Goal: Task Accomplishment & Management: Complete application form

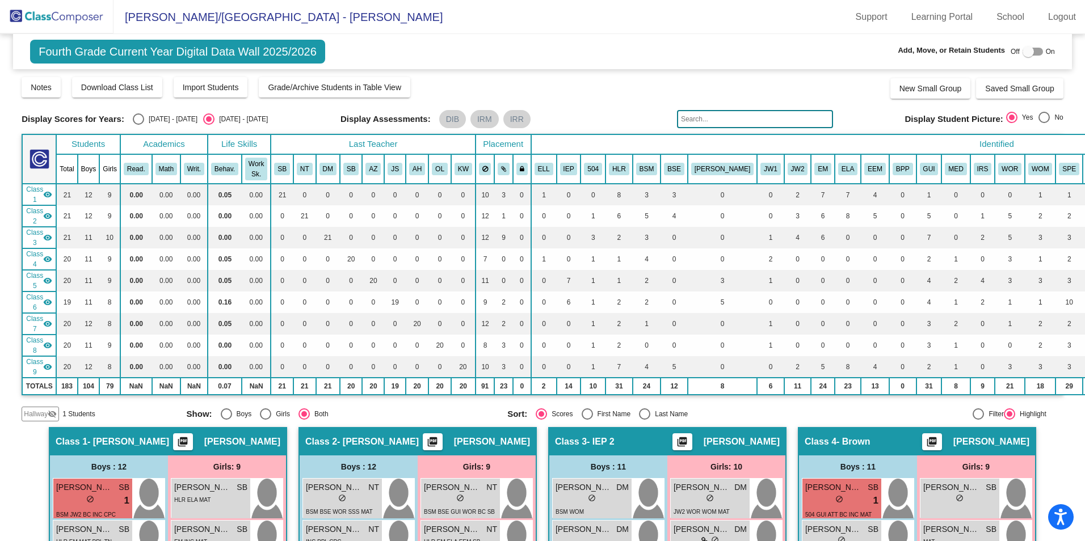
scroll to position [908, 0]
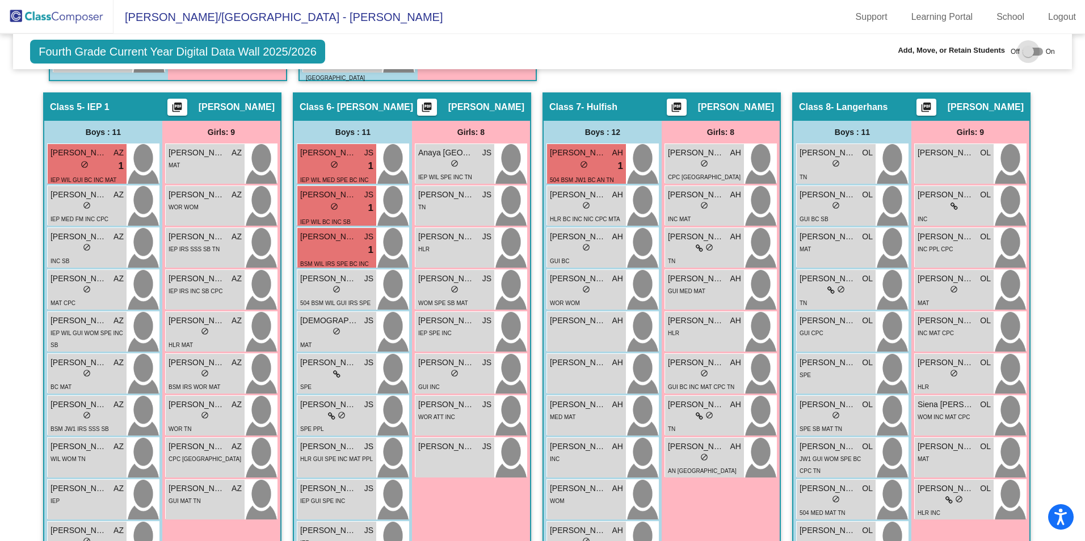
click at [1036, 53] on div at bounding box center [1033, 52] width 20 height 8
checkbox input "true"
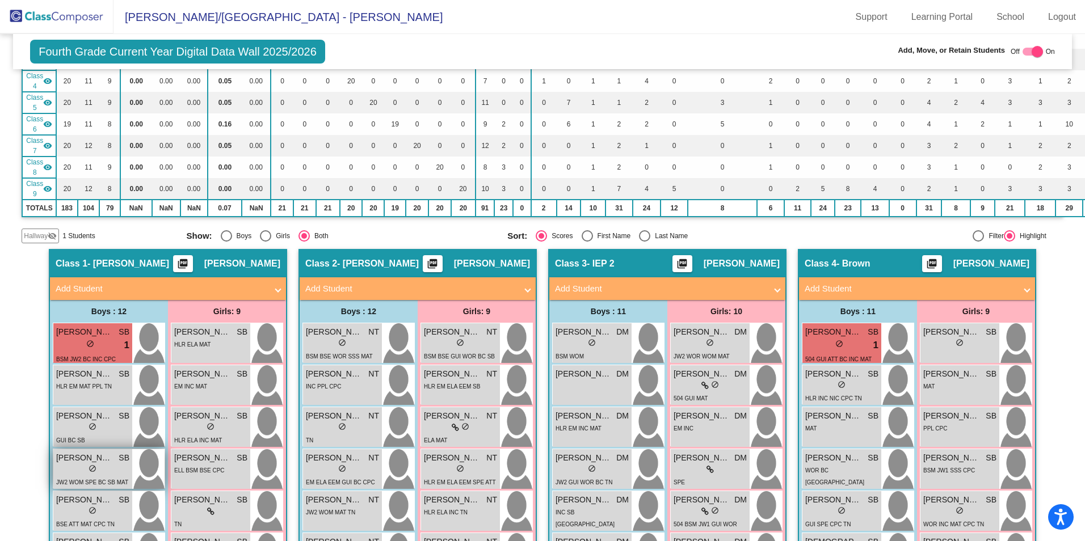
scroll to position [23, 0]
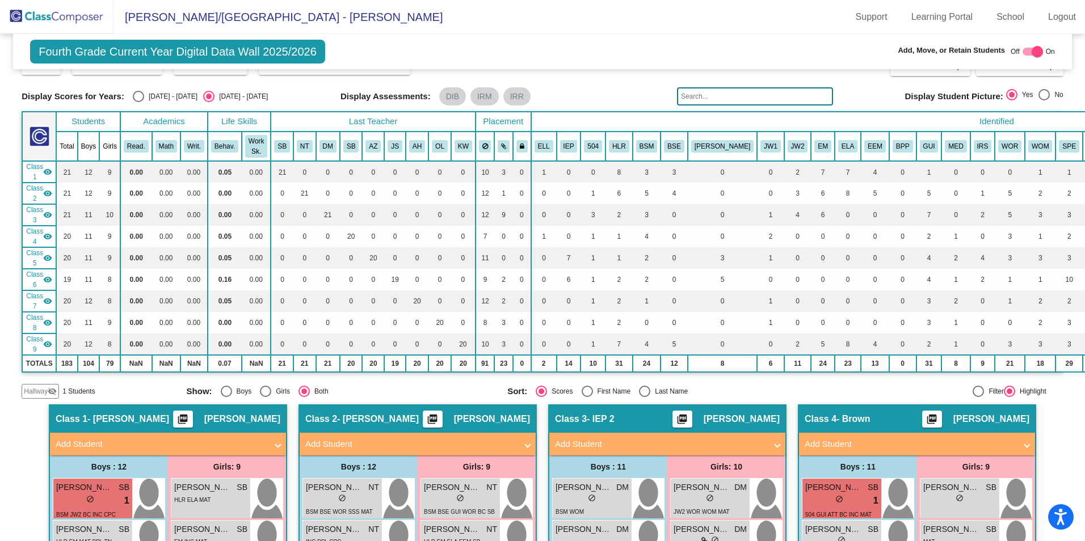
click at [38, 389] on span "Hallway" at bounding box center [36, 391] width 24 height 10
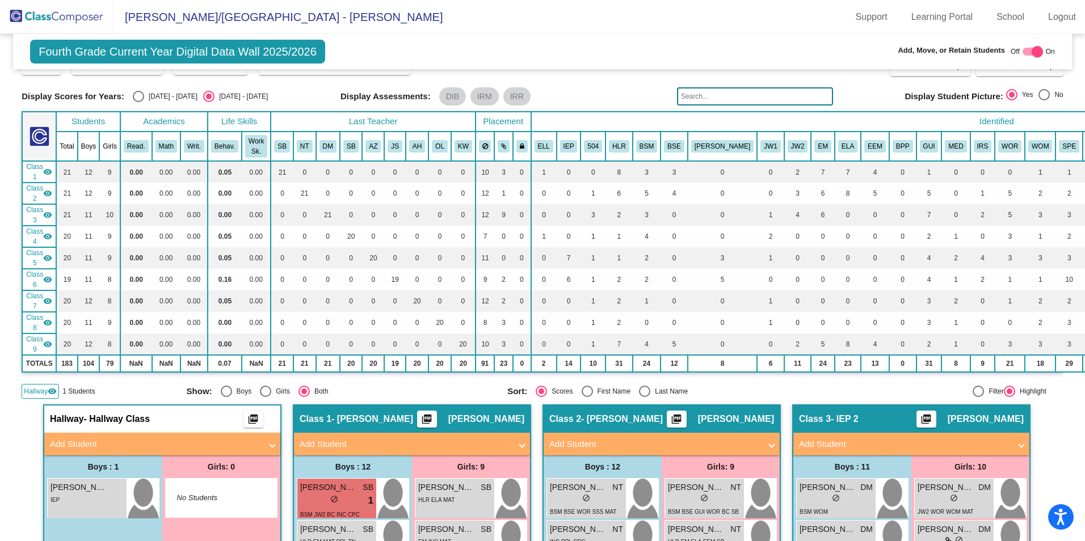
click at [41, 388] on span "Hallway" at bounding box center [36, 391] width 24 height 10
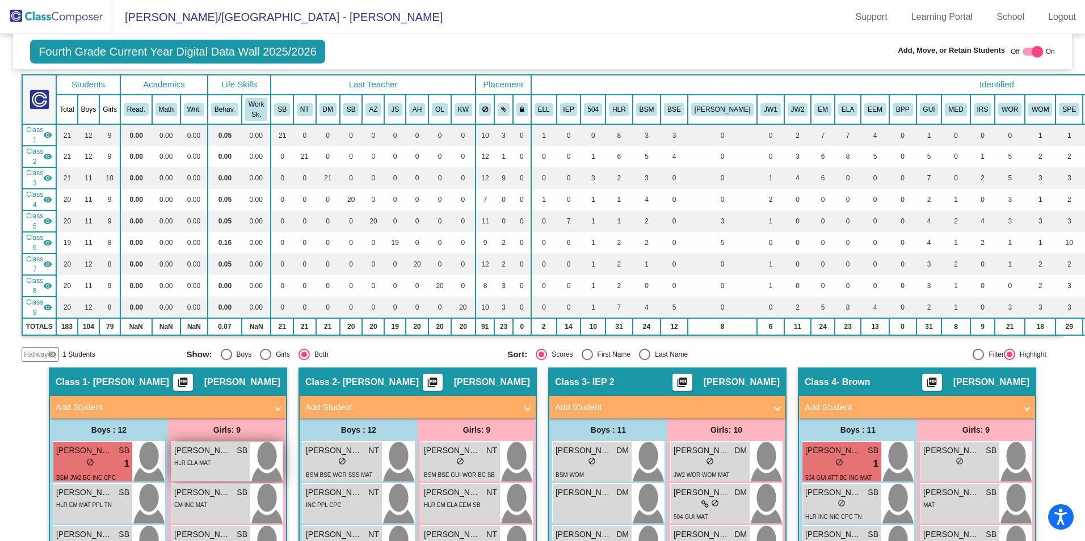
scroll to position [79, 0]
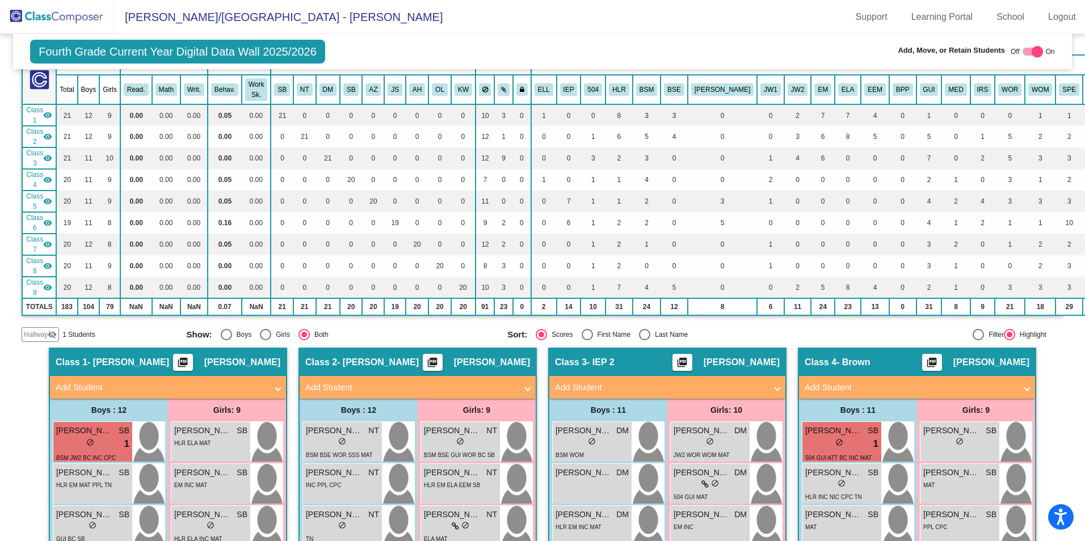
click at [42, 335] on span "Hallway" at bounding box center [36, 335] width 24 height 10
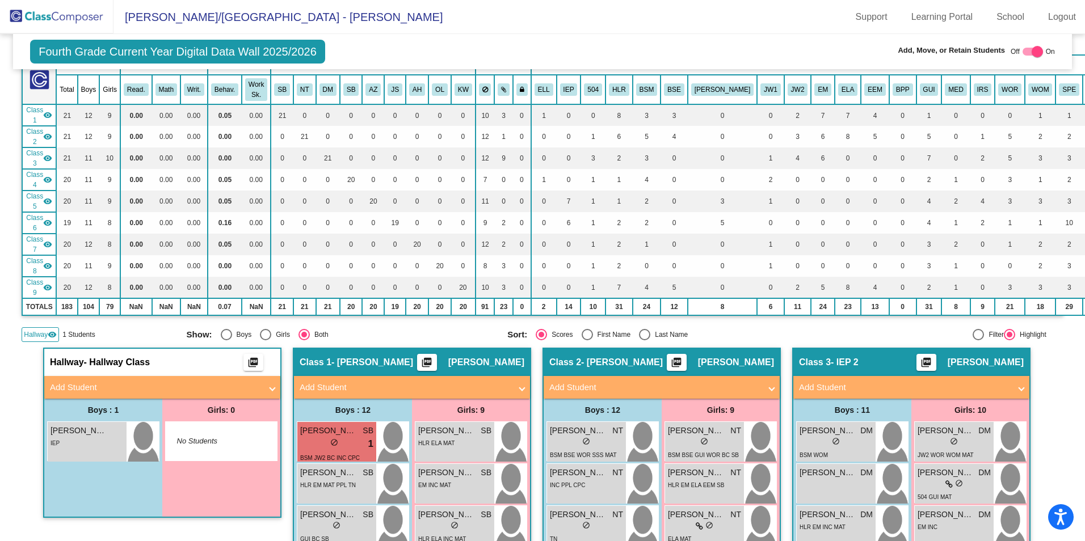
click at [172, 392] on mat-panel-title "Add Student" at bounding box center [155, 387] width 211 height 13
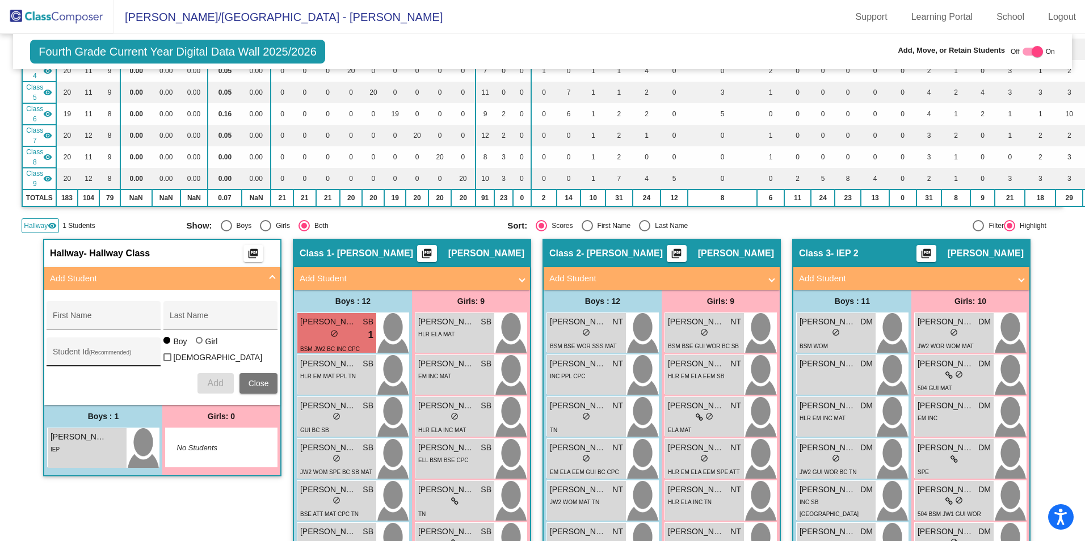
scroll to position [193, 0]
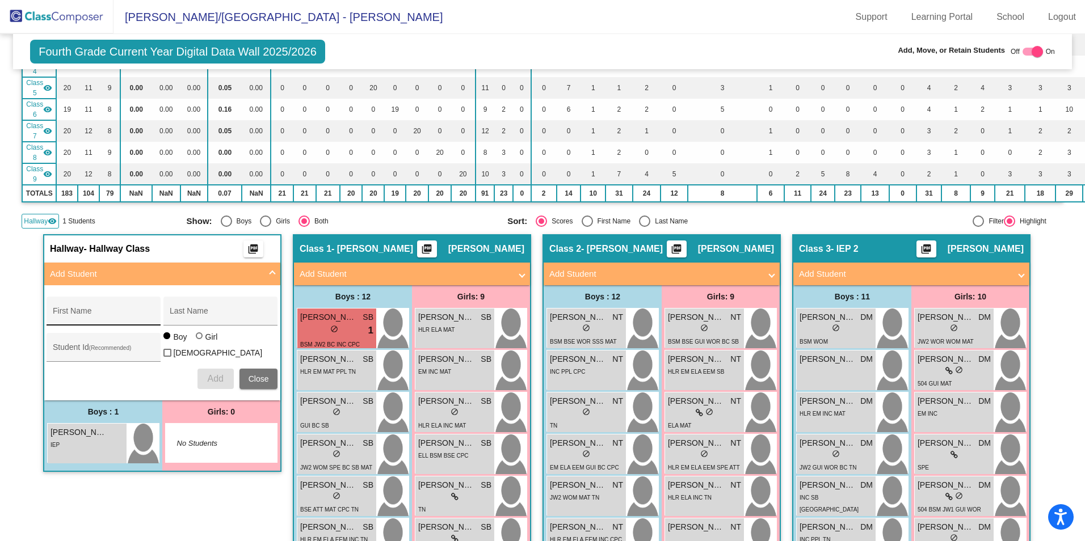
click at [110, 313] on input "First Name" at bounding box center [104, 315] width 102 height 9
type input "[PERSON_NAME]"
click at [208, 375] on span "Add" at bounding box center [215, 379] width 16 height 10
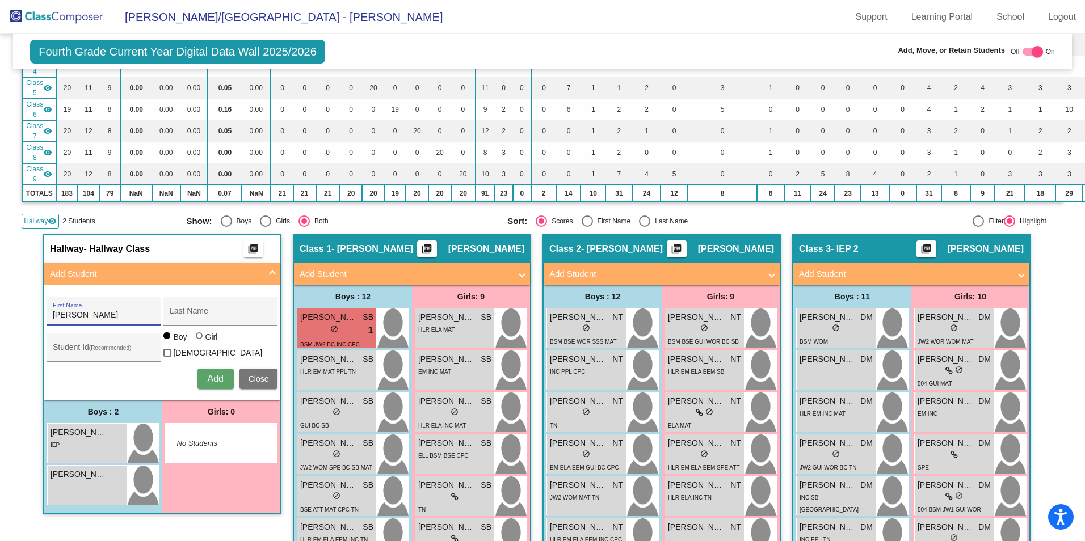
type input "[PERSON_NAME]"
click at [200, 342] on div at bounding box center [200, 337] width 9 height 9
click at [200, 342] on input "Girl" at bounding box center [200, 342] width 1 height 1
radio input "true"
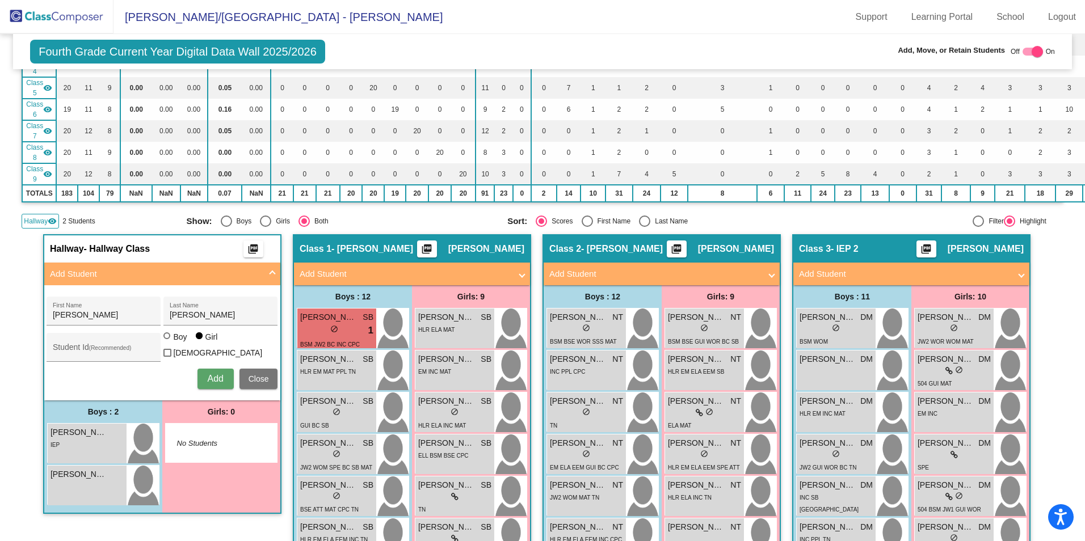
click at [207, 375] on span "Add" at bounding box center [215, 379] width 16 height 10
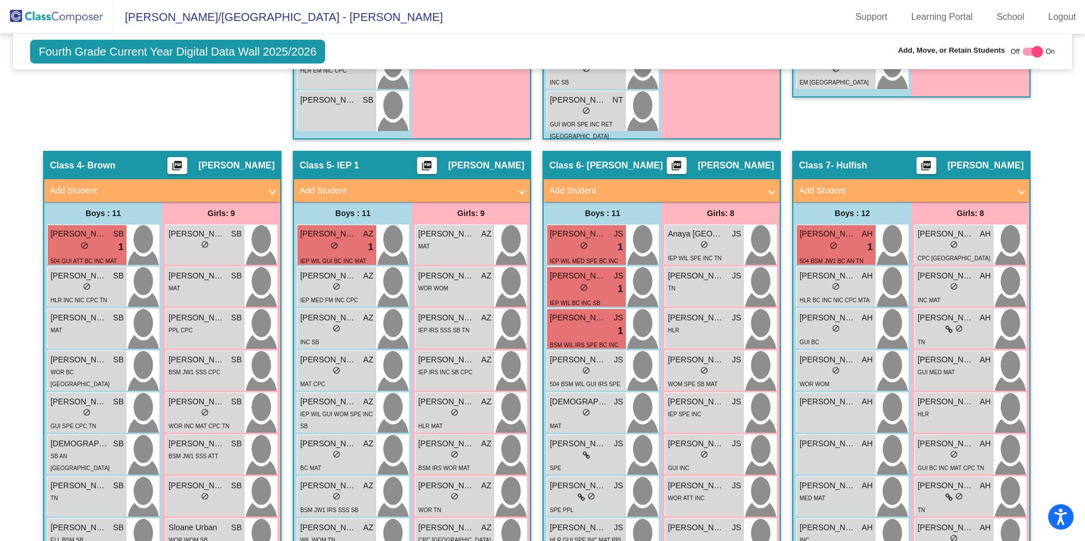
scroll to position [874, 0]
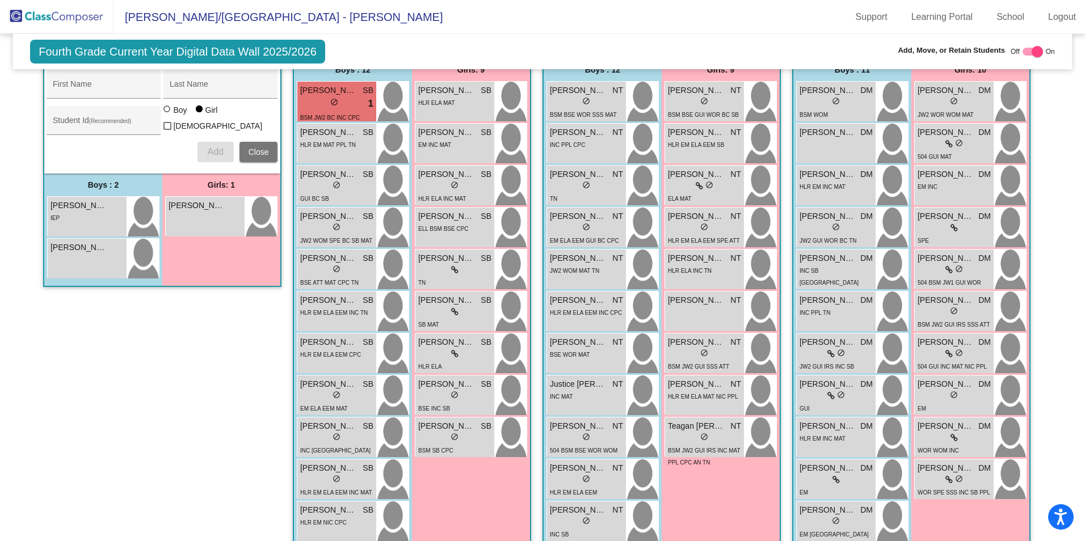
scroll to position [363, 0]
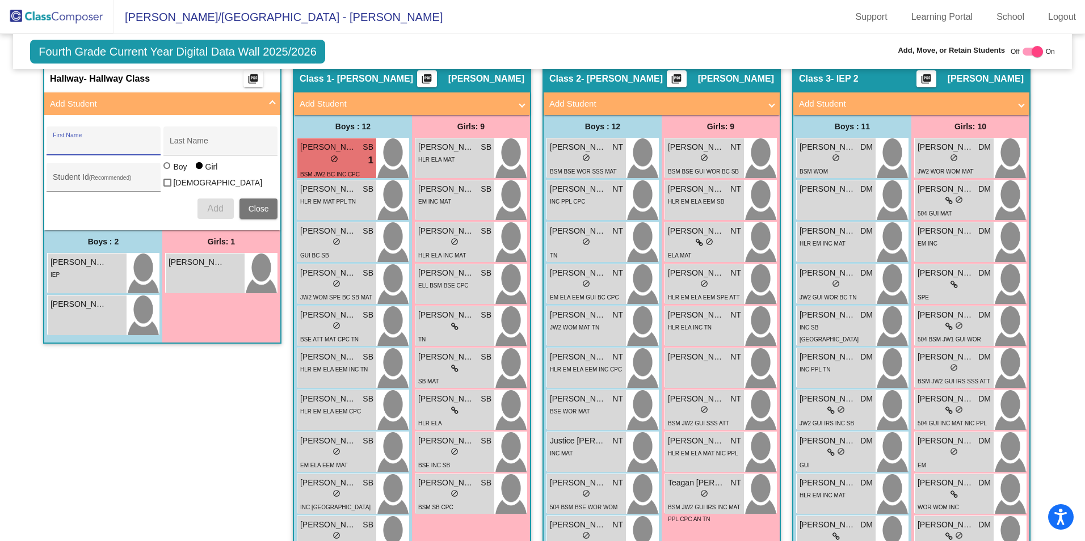
click at [101, 144] on input "First Name" at bounding box center [104, 145] width 102 height 9
type input "kai"
type input "[PERSON_NAME]"
click at [175, 172] on div "Boy" at bounding box center [179, 166] width 14 height 11
click at [168, 172] on input "Boy" at bounding box center [167, 171] width 1 height 1
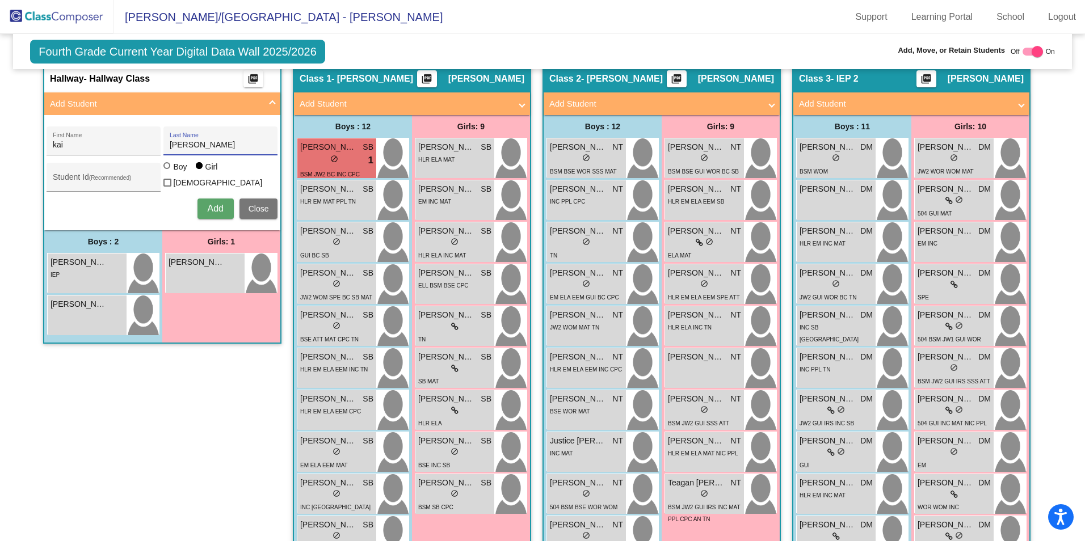
radio input "true"
click at [207, 206] on span "Add" at bounding box center [215, 209] width 16 height 10
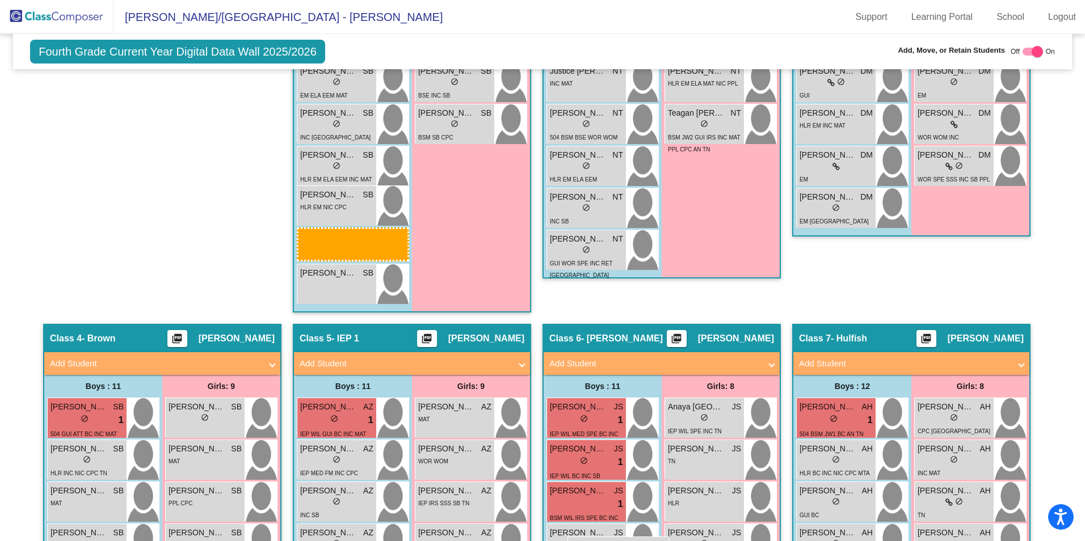
scroll to position [760, 0]
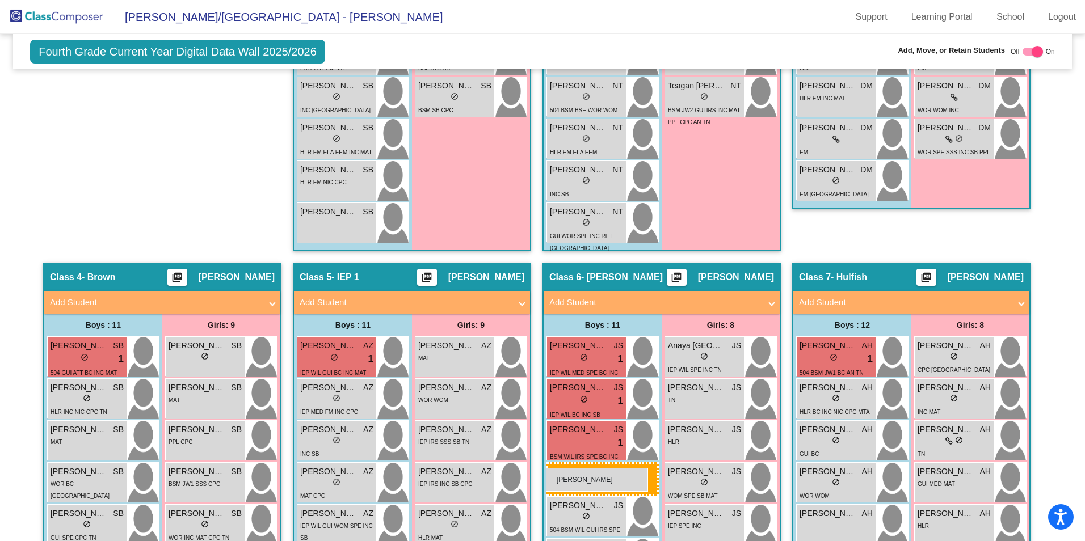
drag, startPoint x: 70, startPoint y: 191, endPoint x: 546, endPoint y: 468, distance: 550.5
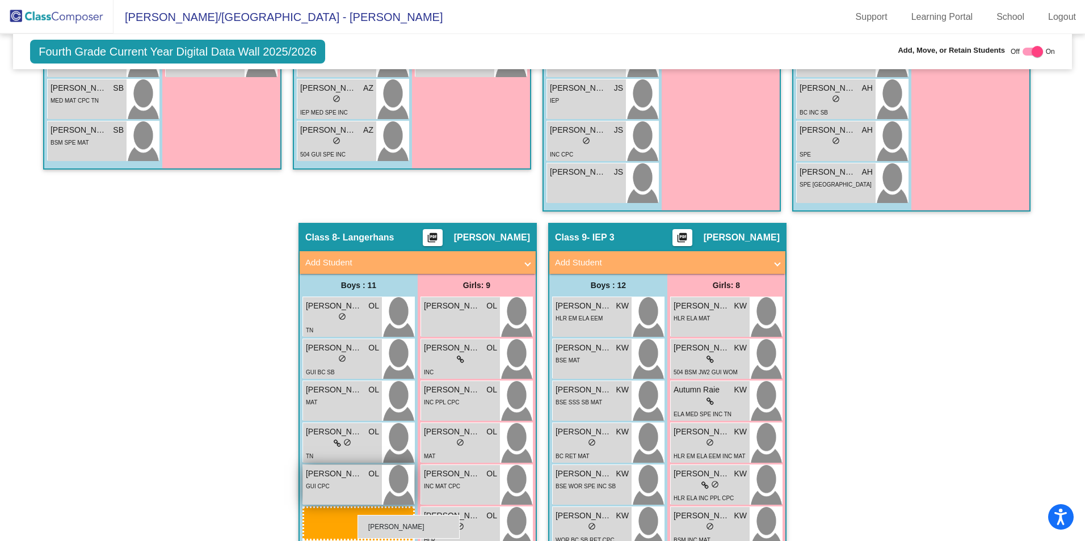
scroll to position [1405, 0]
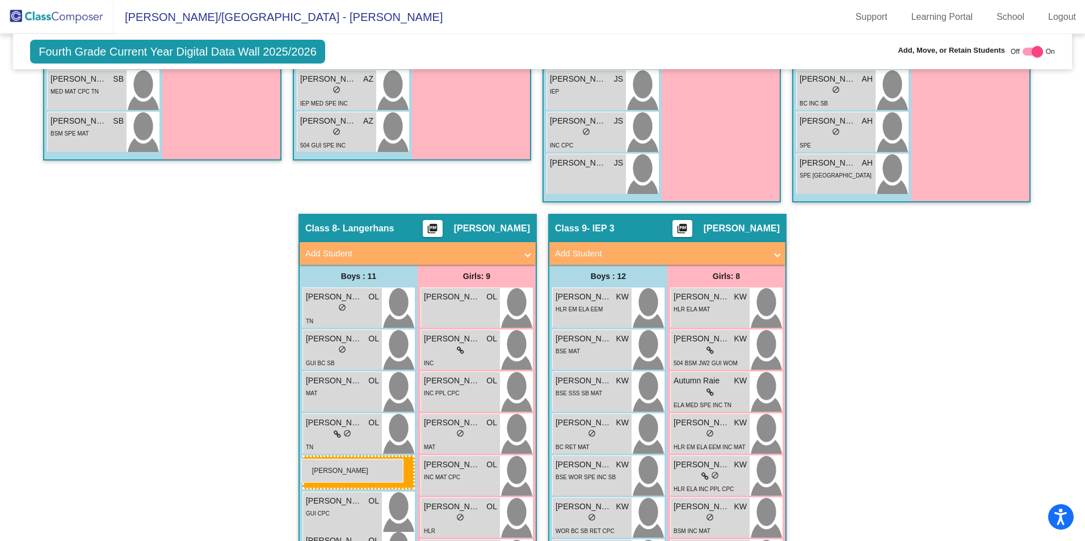
drag, startPoint x: 81, startPoint y: 334, endPoint x: 301, endPoint y: 459, distance: 253.6
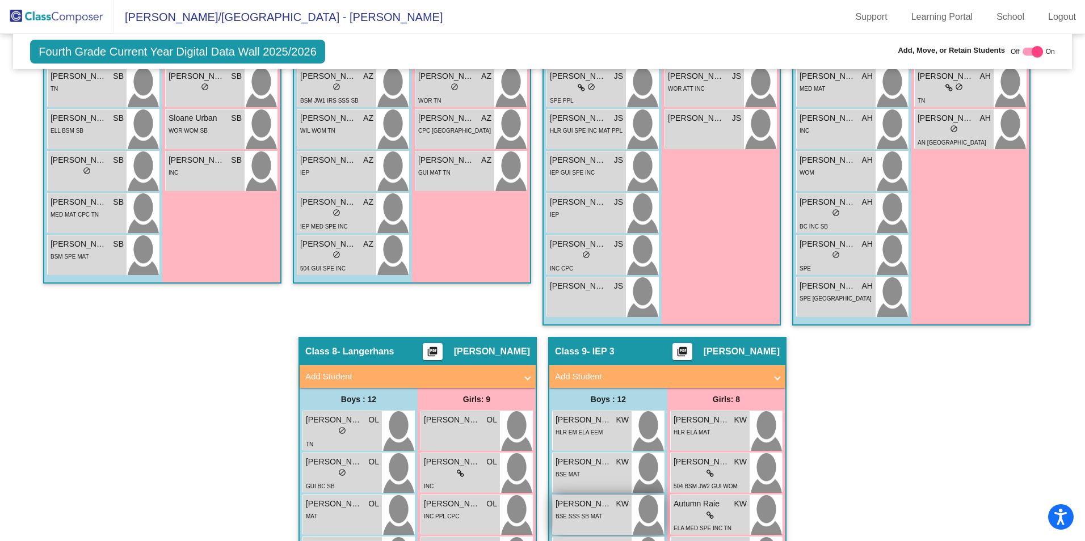
scroll to position [1289, 0]
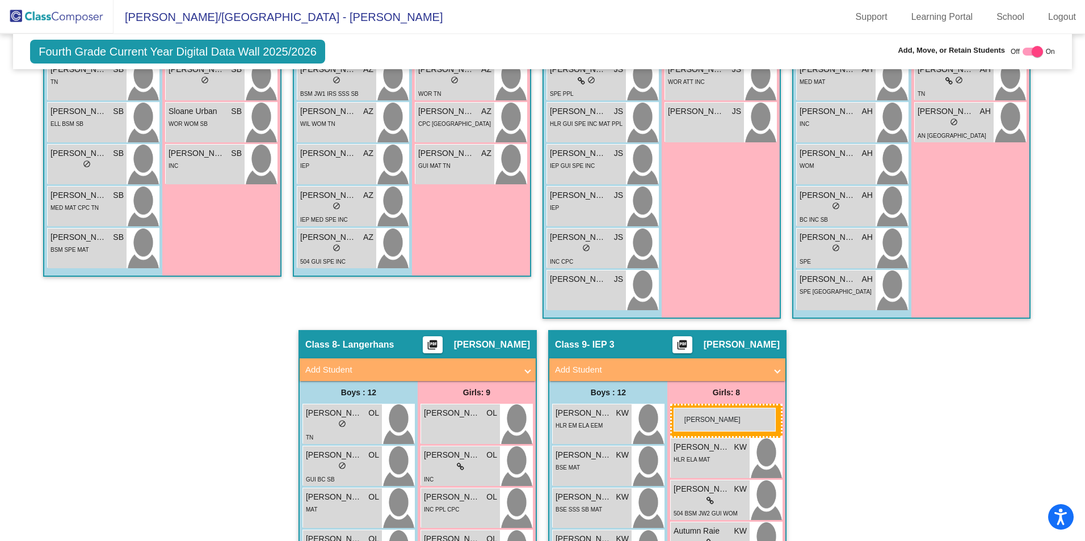
drag, startPoint x: 200, startPoint y: 210, endPoint x: 674, endPoint y: 408, distance: 513.0
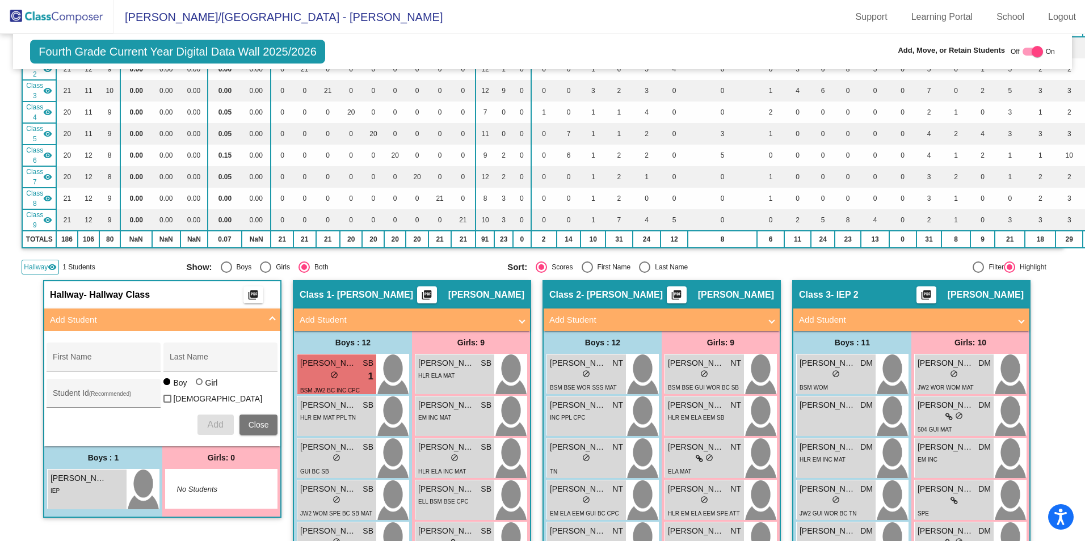
scroll to position [0, 0]
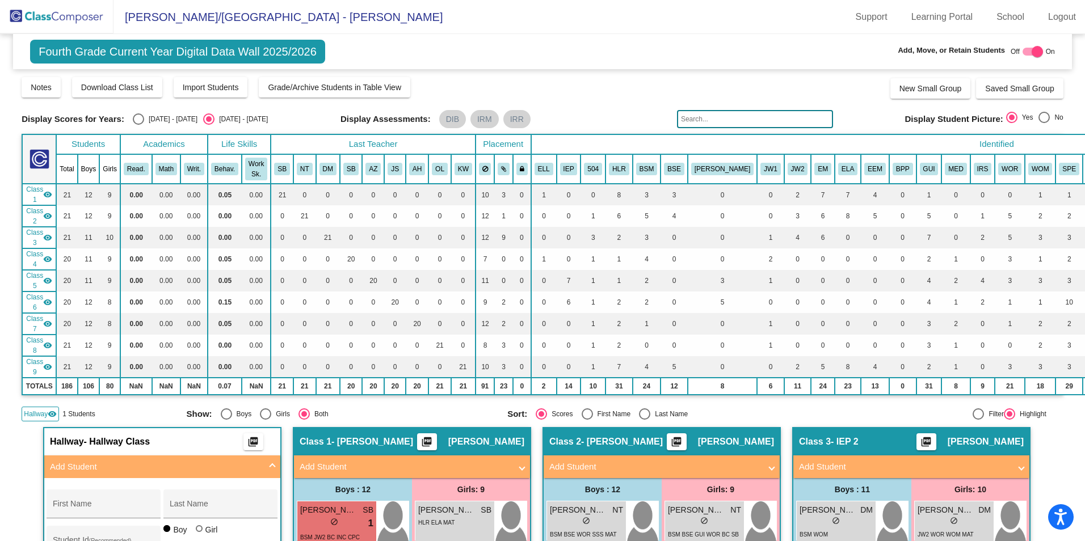
click at [50, 25] on img at bounding box center [56, 16] width 113 height 33
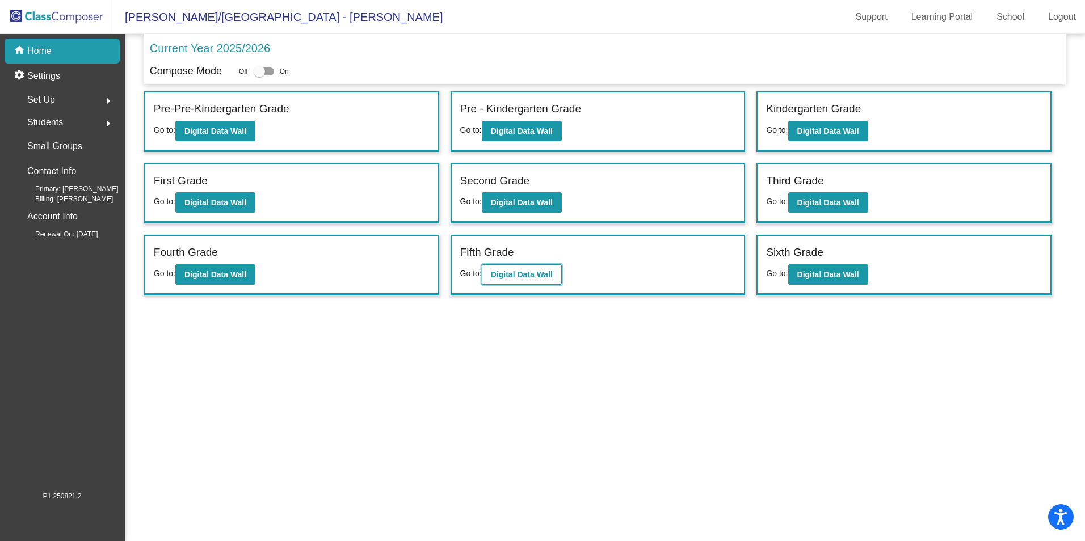
click at [516, 272] on b "Digital Data Wall" at bounding box center [522, 274] width 62 height 9
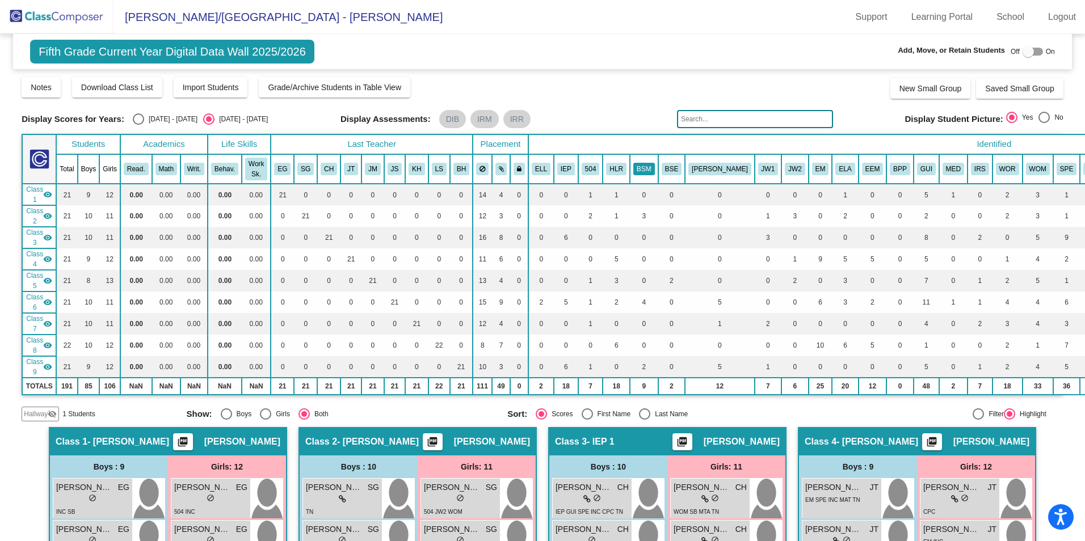
click at [640, 167] on button "BSM" at bounding box center [644, 169] width 22 height 12
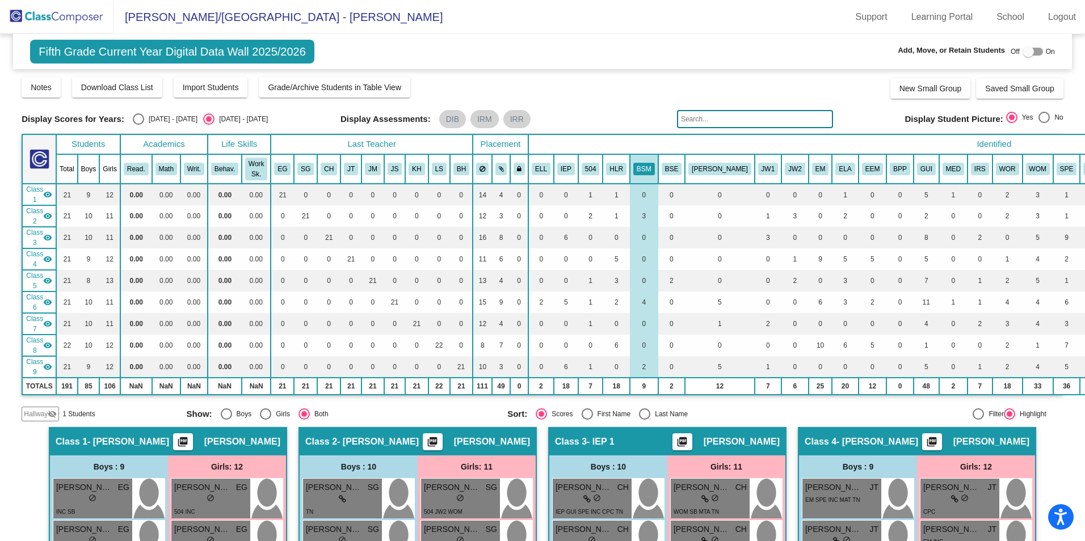
click at [1031, 53] on div at bounding box center [1033, 52] width 20 height 8
checkbox input "true"
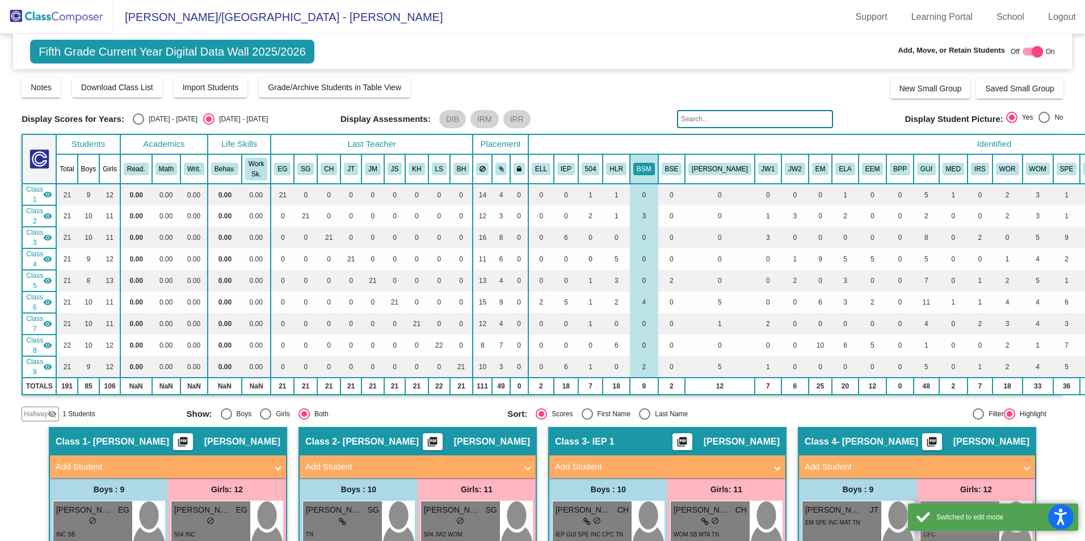
click at [31, 413] on span "Hallway" at bounding box center [36, 414] width 24 height 10
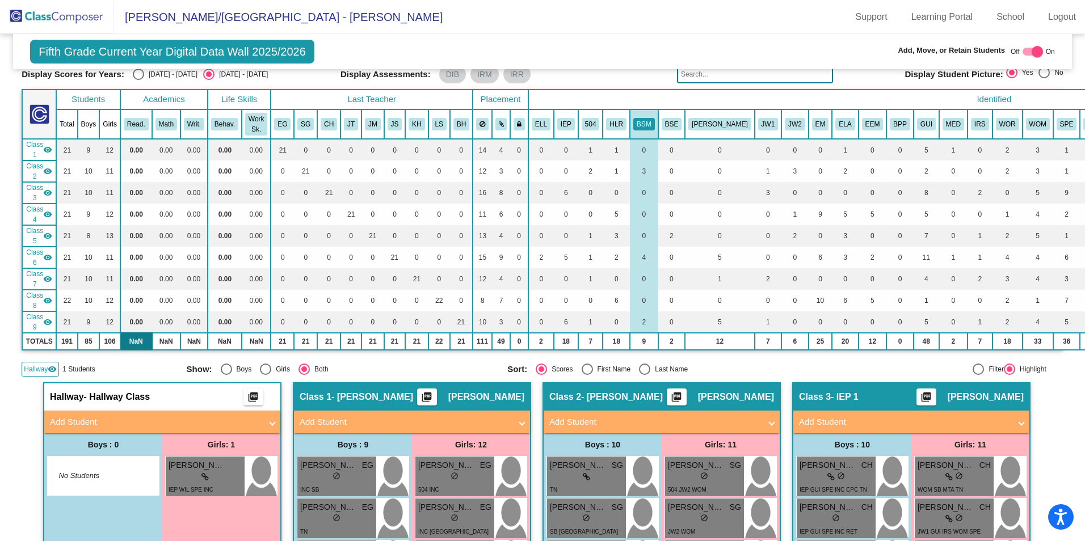
scroll to position [113, 0]
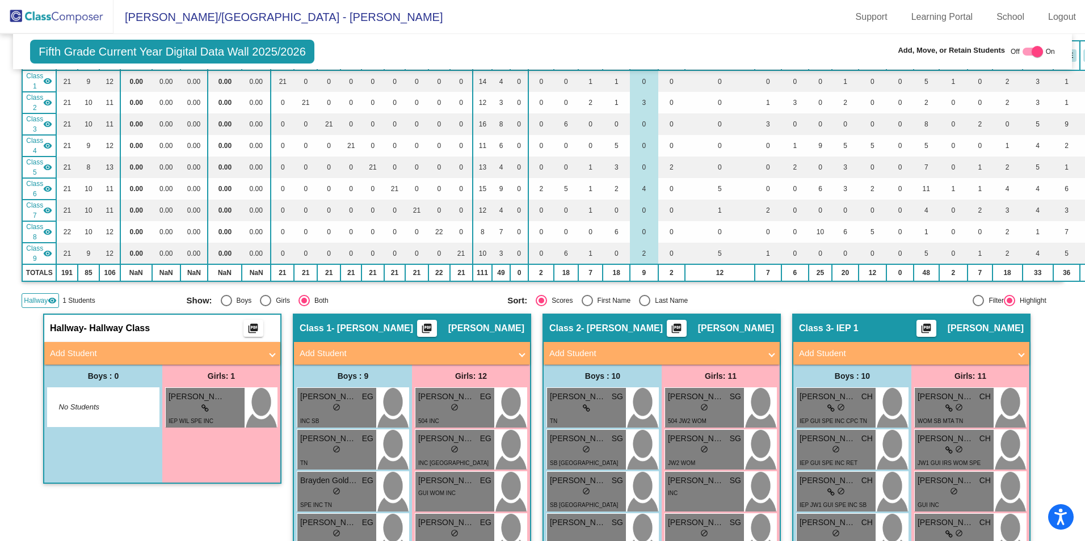
click at [125, 349] on mat-panel-title "Add Student" at bounding box center [155, 353] width 211 height 13
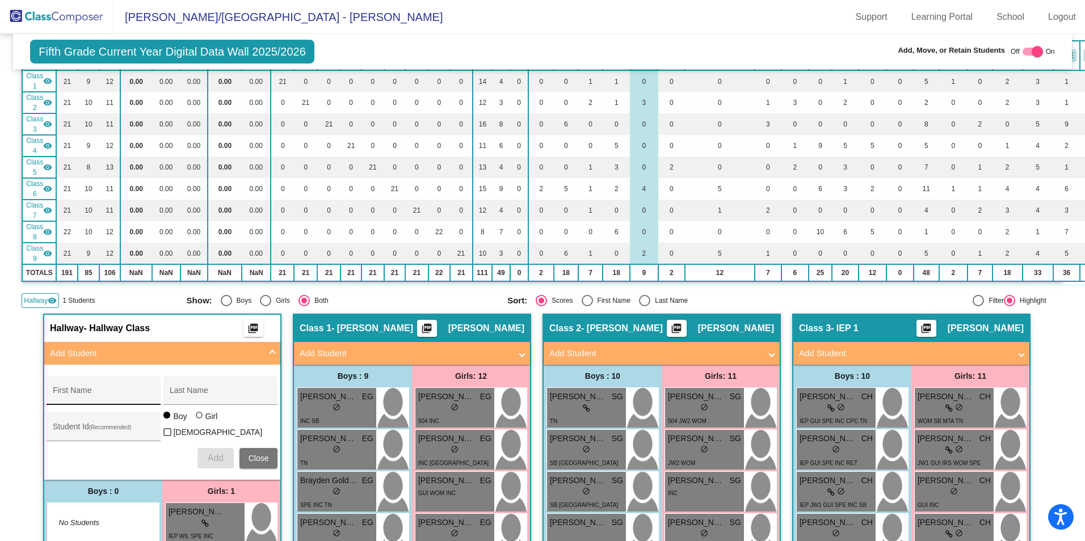
click at [96, 391] on input "First Name" at bounding box center [104, 394] width 102 height 9
type input "[PERSON_NAME]"
click at [216, 457] on span "Add" at bounding box center [215, 458] width 16 height 10
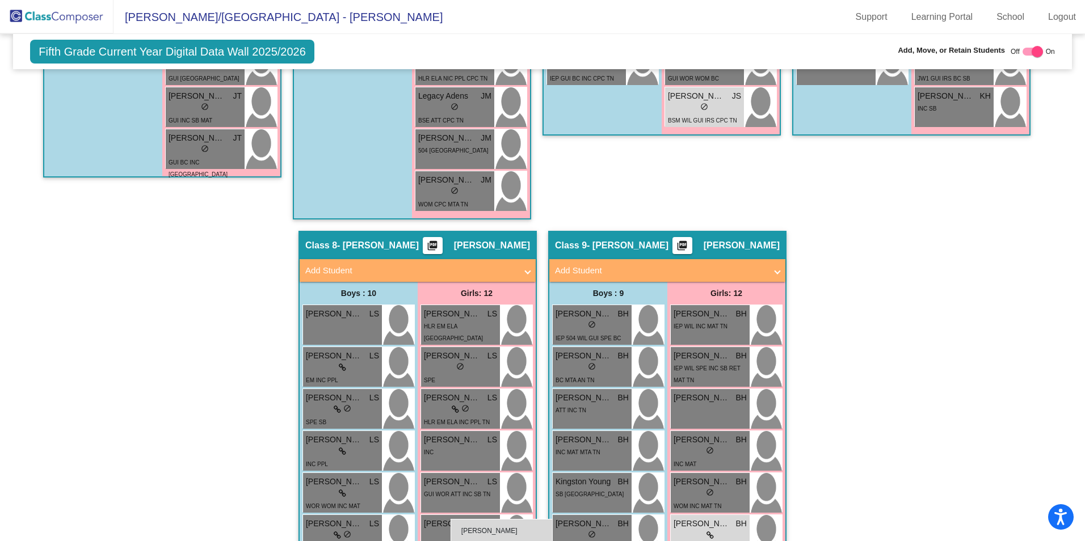
scroll to position [1455, 0]
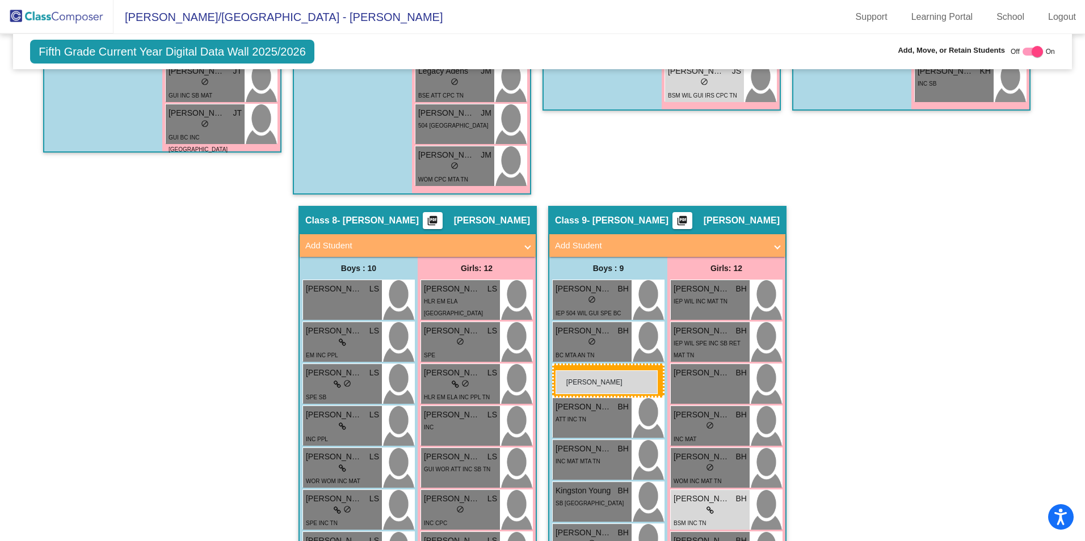
drag, startPoint x: 90, startPoint y: 414, endPoint x: 556, endPoint y: 371, distance: 467.3
